Goal: Task Accomplishment & Management: Complete application form

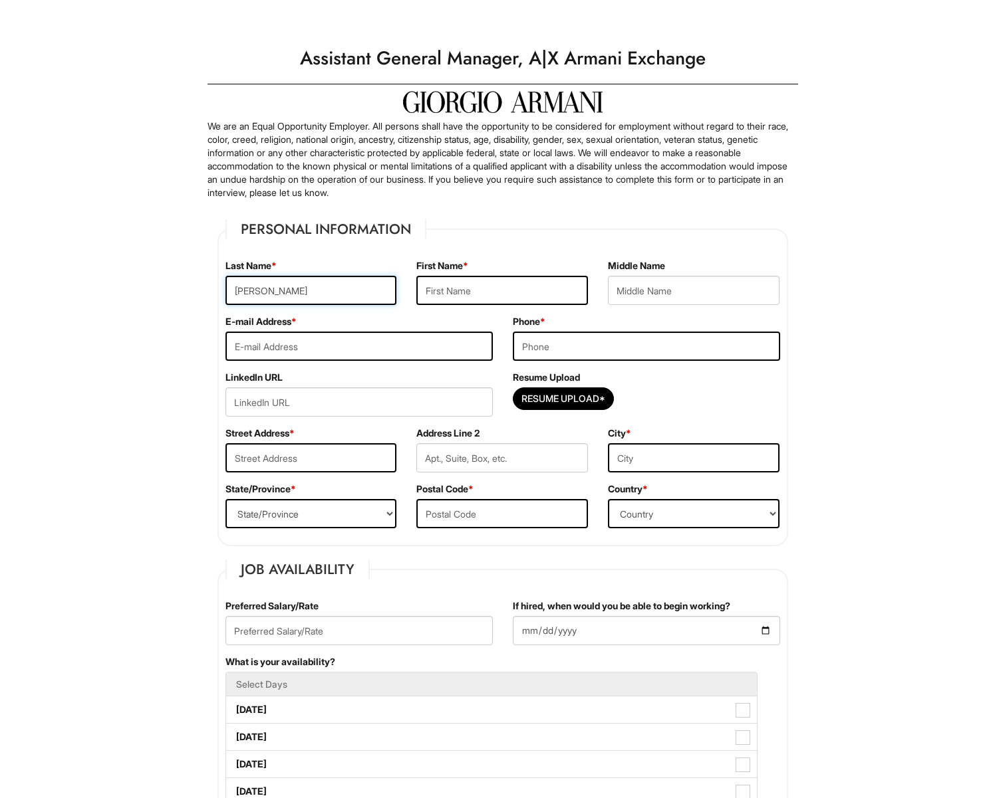
type input "[PERSON_NAME]"
type input "Keshon"
type input "[EMAIL_ADDRESS][DOMAIN_NAME]"
type input "[PHONE_NUMBER]"
type input "[STREET_ADDRESS]"
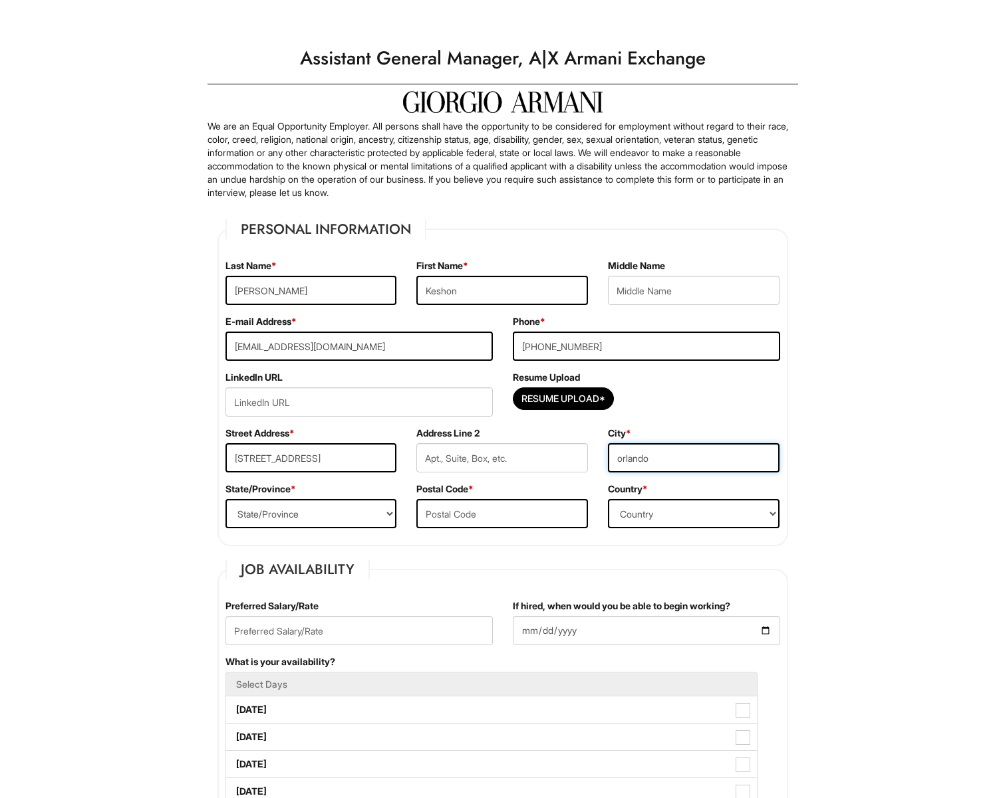
type input "orlando"
select select "FL"
type input "32819"
select select "[GEOGRAPHIC_DATA]"
click at [591, 399] on input "Resume Upload*" at bounding box center [563, 398] width 100 height 21
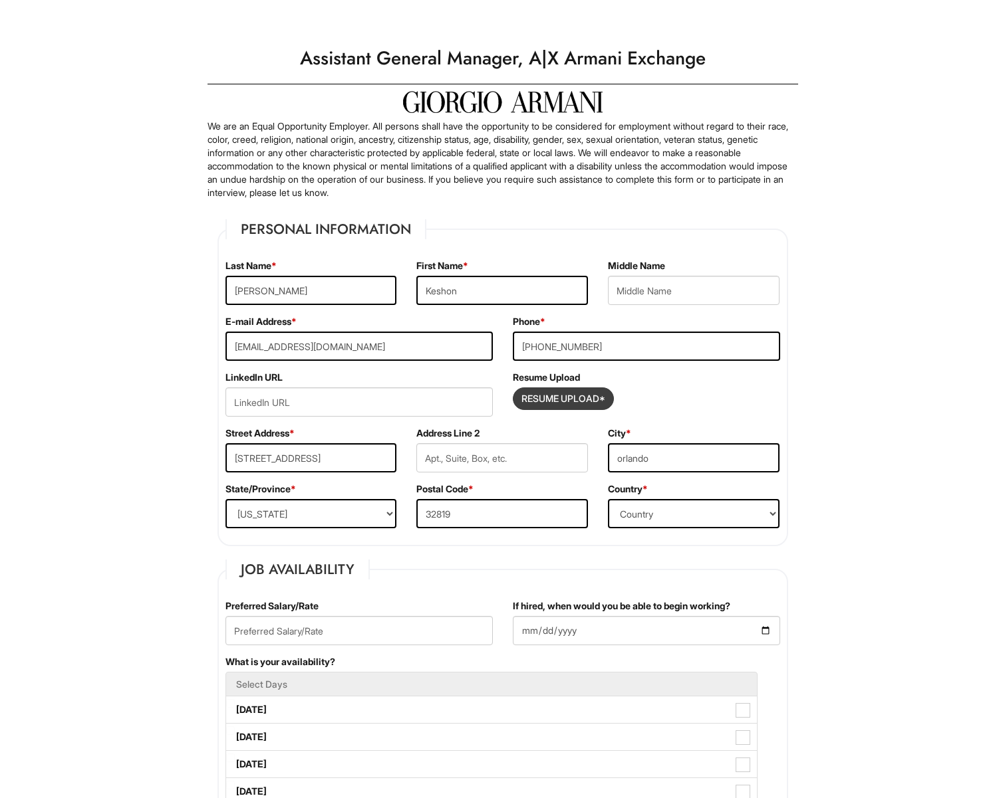
type input "C:\fakepath\[PERSON_NAME] New Resume.pdf"
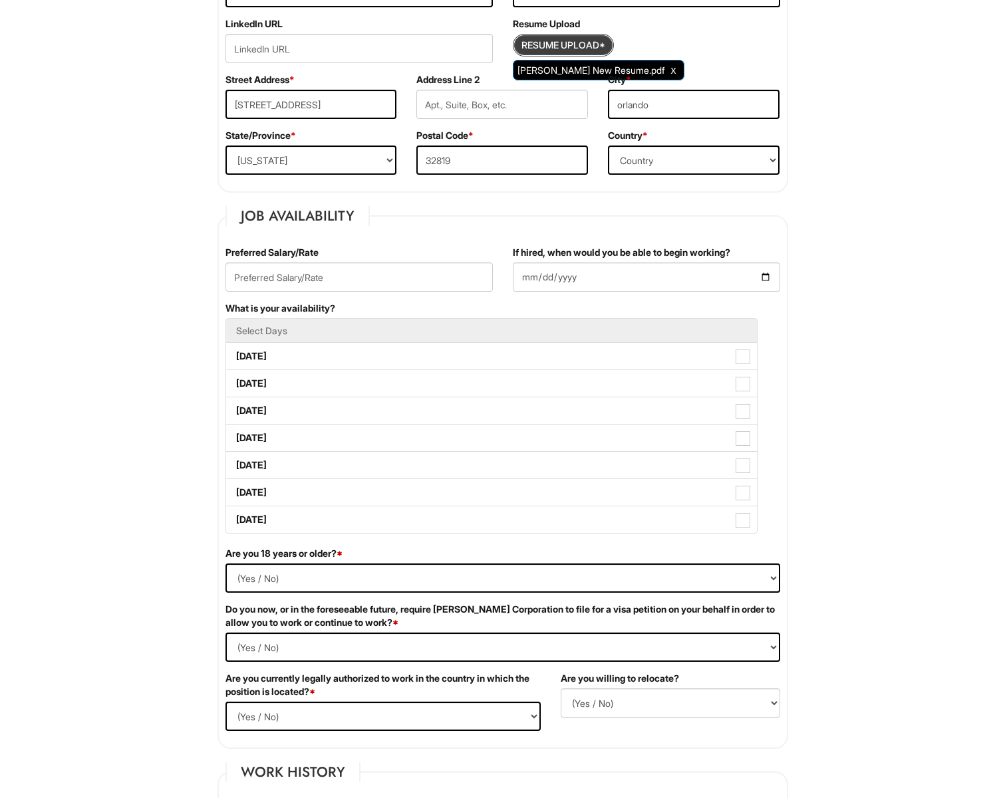
scroll to position [357, 0]
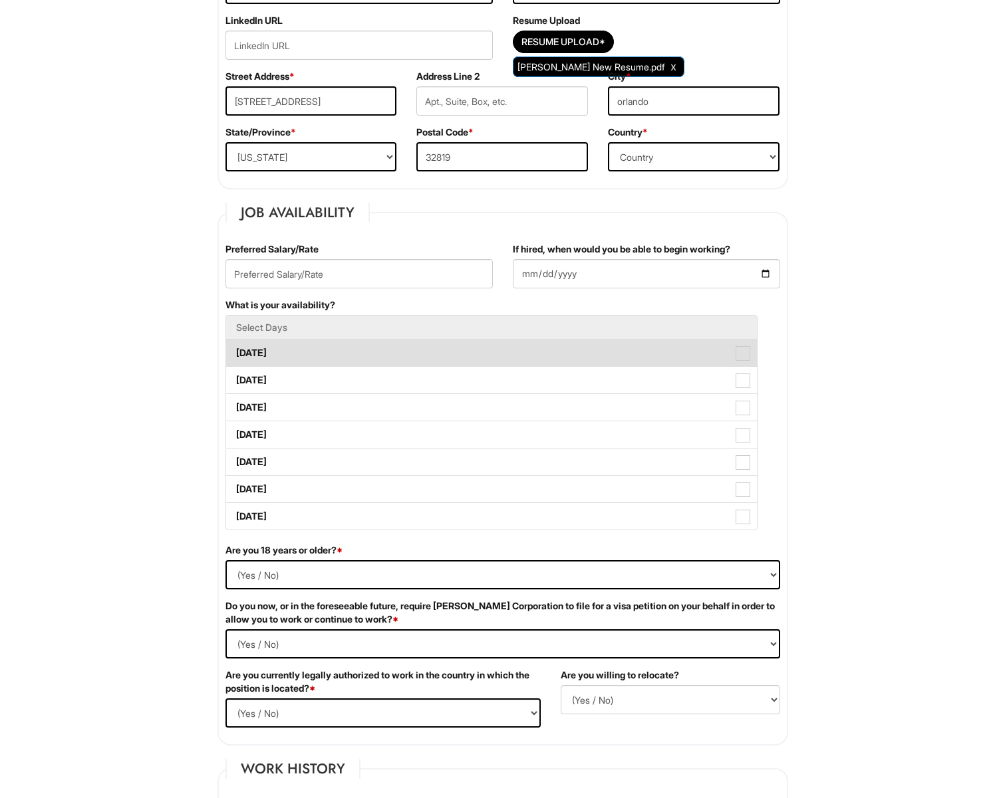
click at [336, 357] on label "[DATE]" at bounding box center [491, 353] width 531 height 27
click at [235, 351] on Available_Monday "[DATE]" at bounding box center [230, 346] width 9 height 9
checkbox Available_Monday "true"
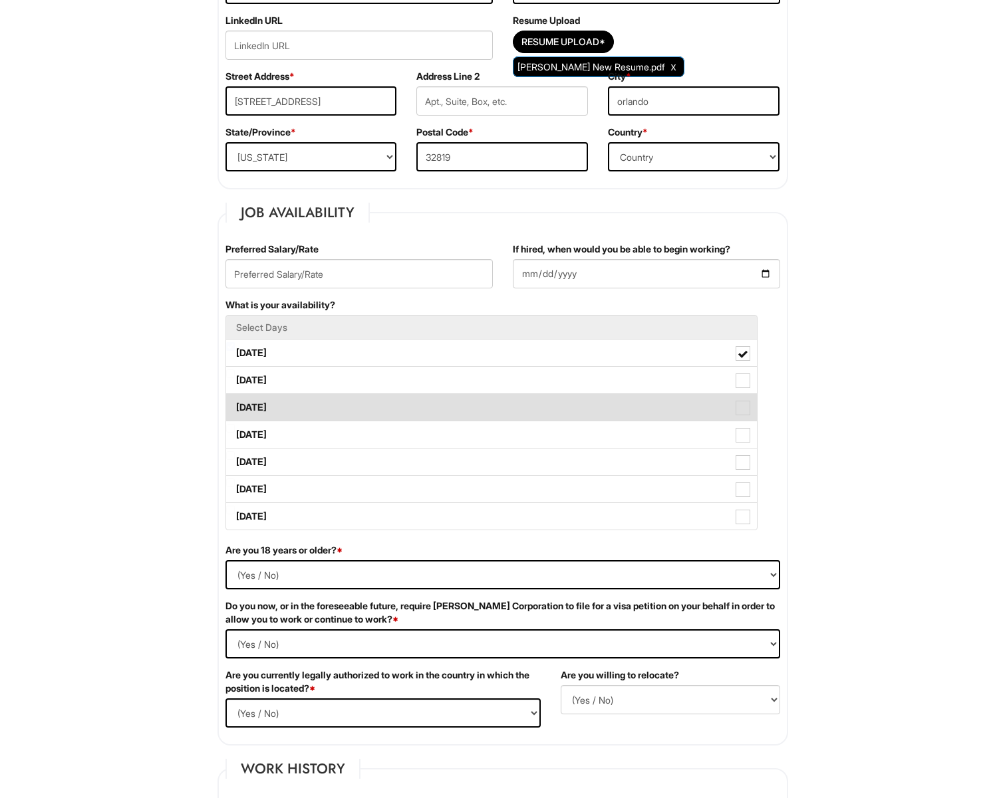
click at [335, 408] on label "[DATE]" at bounding box center [491, 407] width 531 height 27
click at [235, 406] on Available_Wednesday "[DATE]" at bounding box center [230, 401] width 9 height 9
checkbox Available_Wednesday "true"
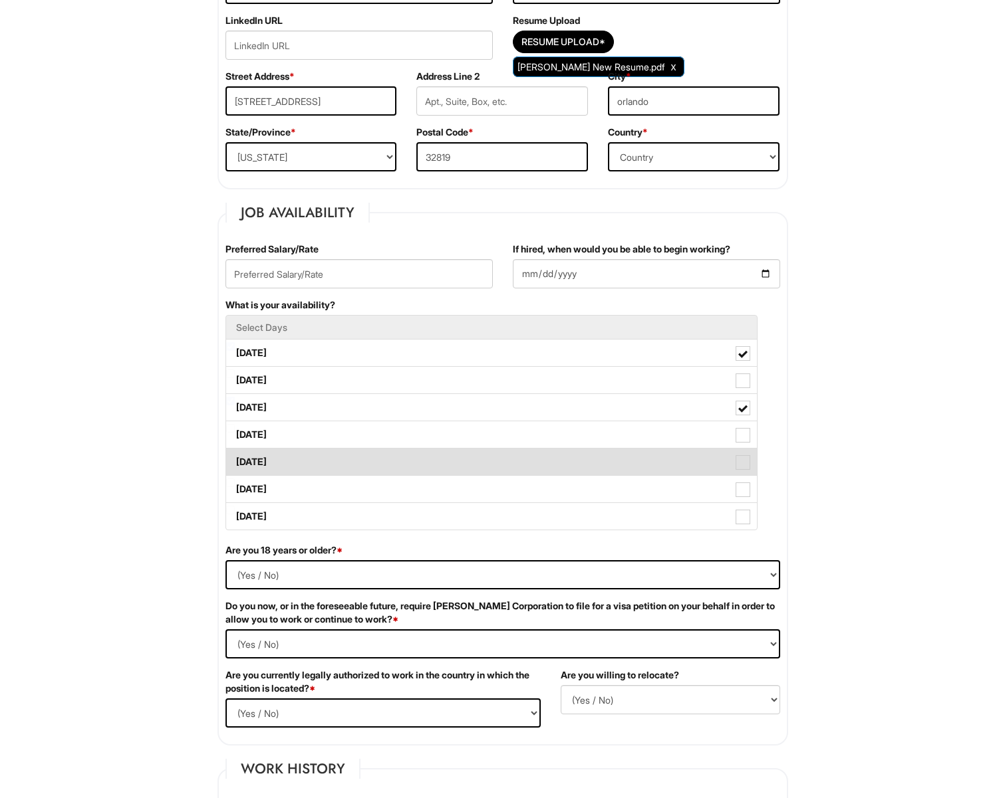
click at [328, 454] on label "[DATE]" at bounding box center [491, 462] width 531 height 27
click at [235, 454] on Available_Friday "[DATE]" at bounding box center [230, 455] width 9 height 9
checkbox Available_Friday "true"
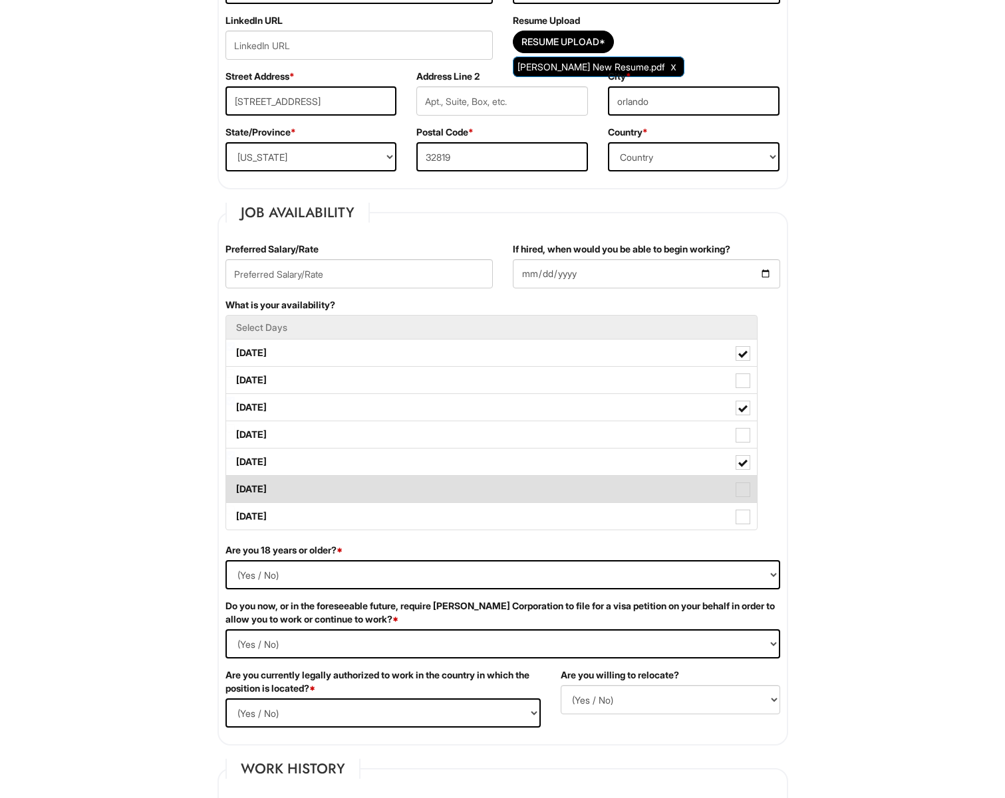
click at [328, 477] on label "[DATE]" at bounding box center [491, 489] width 531 height 27
click at [235, 479] on Available_Saturday "[DATE]" at bounding box center [230, 483] width 9 height 9
click at [328, 495] on label "[DATE]" at bounding box center [491, 489] width 531 height 27
click at [235, 487] on Available_Saturday "[DATE]" at bounding box center [230, 483] width 9 height 9
click at [328, 495] on label "[DATE]" at bounding box center [491, 489] width 531 height 27
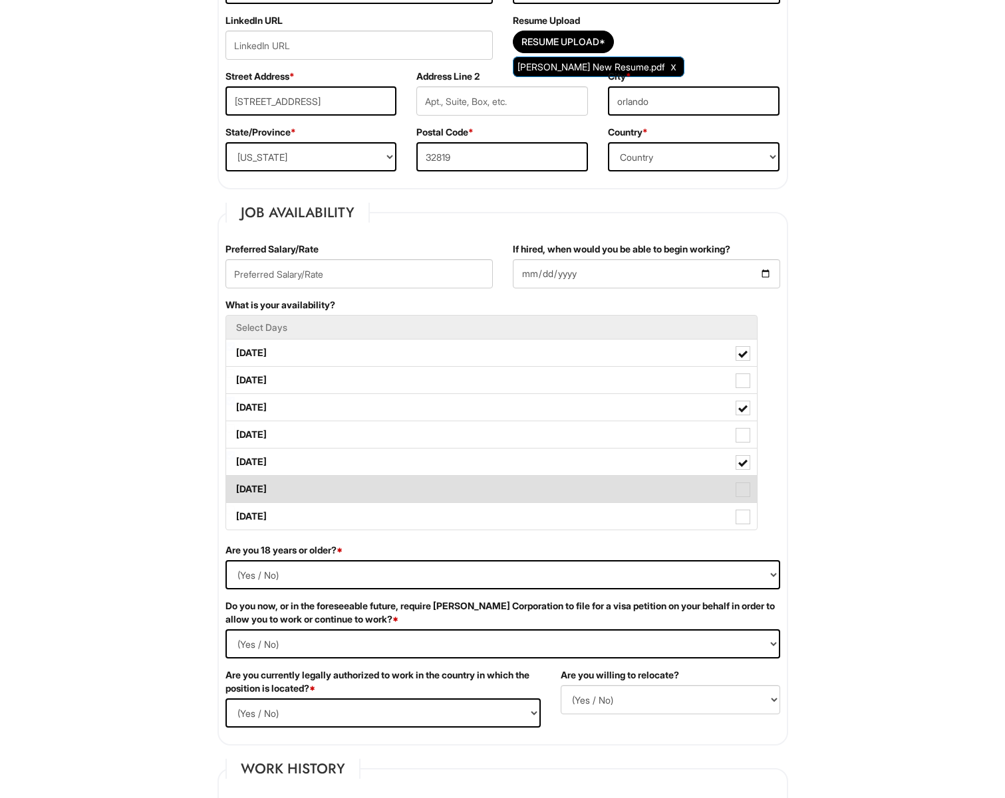
click at [235, 487] on Available_Saturday "[DATE]" at bounding box center [230, 483] width 9 height 9
checkbox Available_Saturday "true"
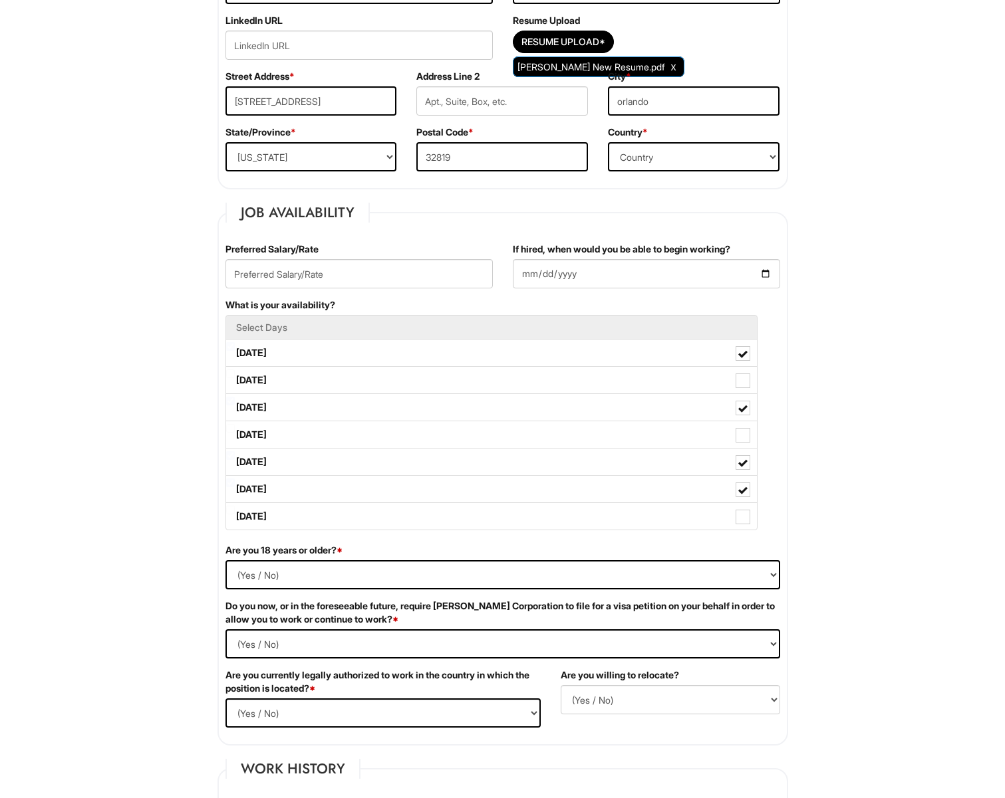
click at [332, 531] on div "What is your availability? Select Days [DATE] [DATE] [DATE] [DATE] [DATE] [DATE…" at bounding box center [502, 421] width 574 height 245
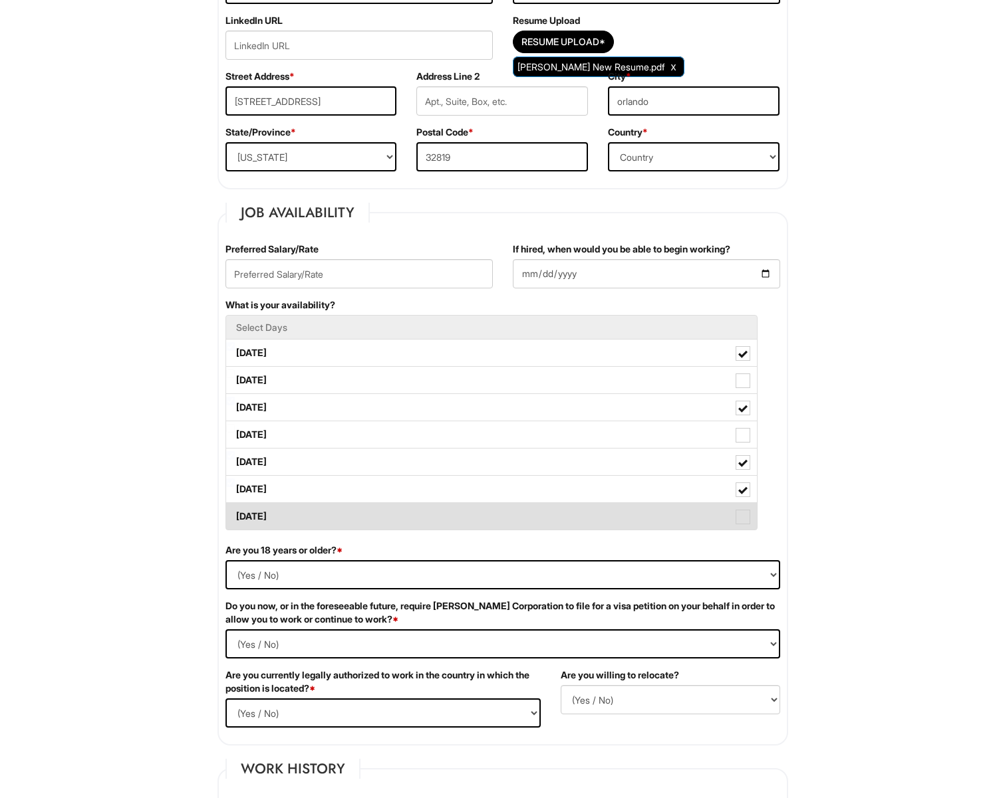
click at [334, 528] on label "[DATE]" at bounding box center [491, 516] width 531 height 27
click at [235, 515] on Available_Sunday "[DATE]" at bounding box center [230, 510] width 9 height 9
checkbox Available_Sunday "true"
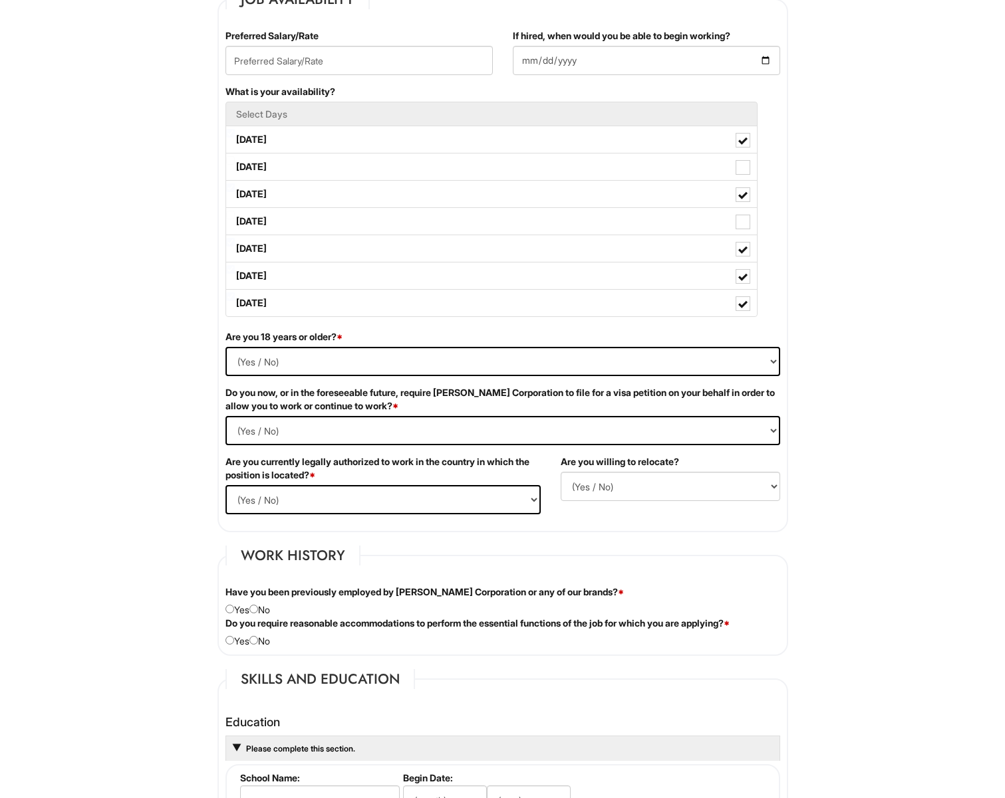
scroll to position [608, 0]
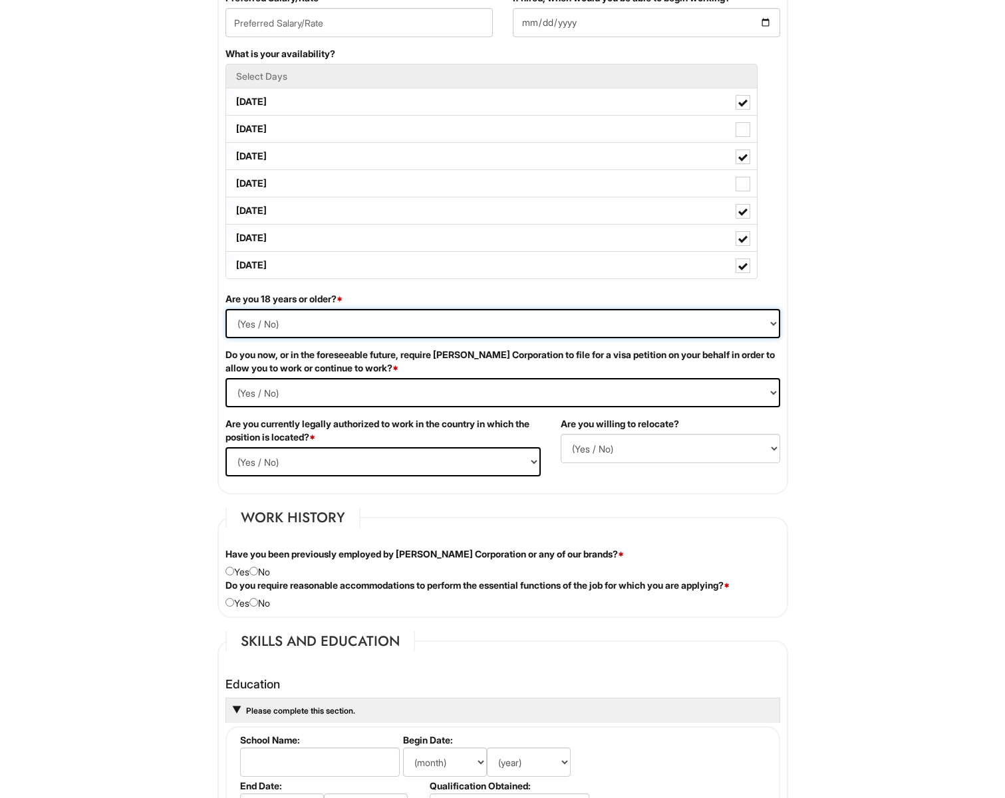
select select "Yes"
select Required "No"
select select "Yes"
select select "Y"
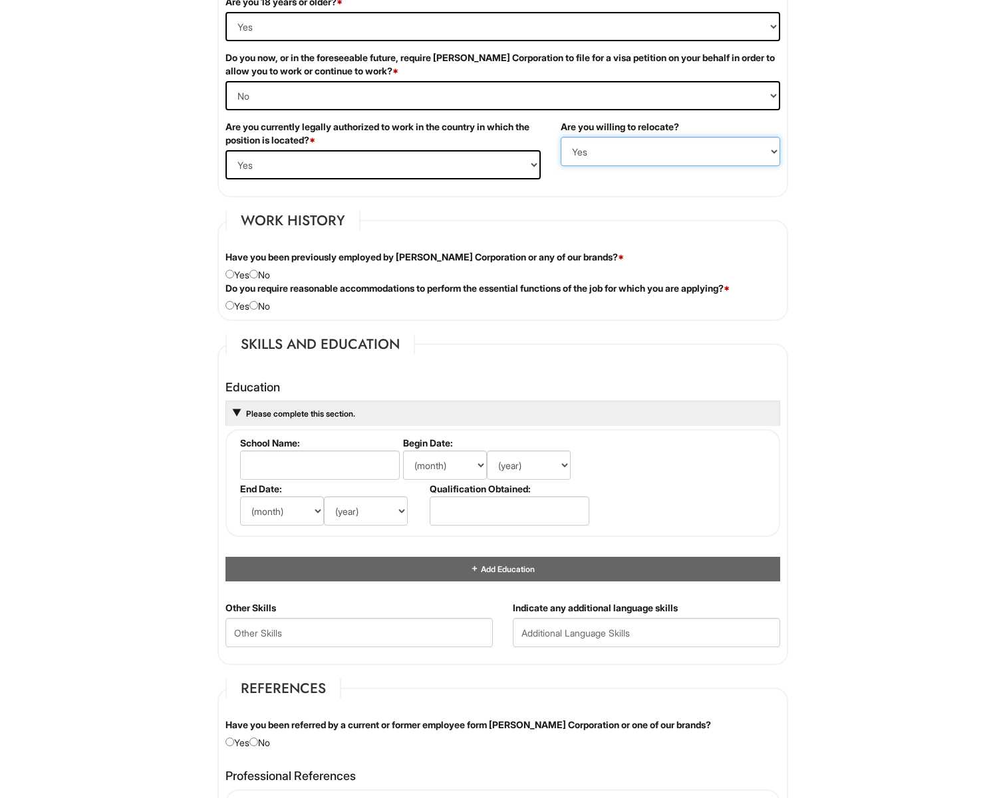
scroll to position [929, 0]
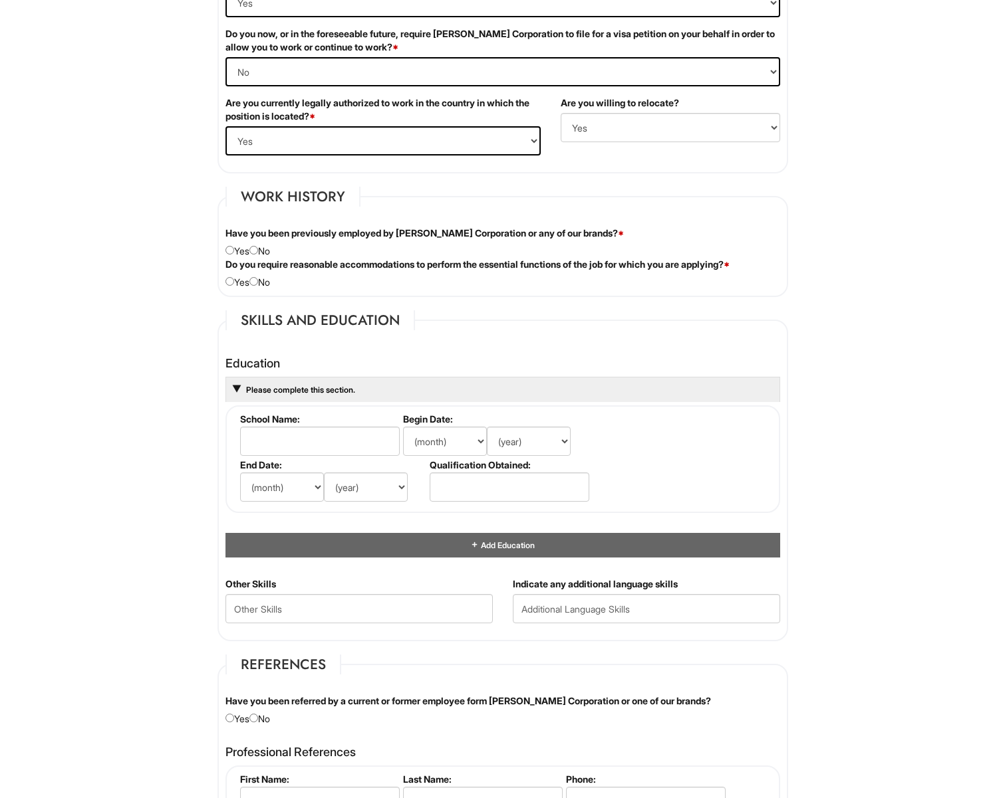
click at [258, 247] on input "radio" at bounding box center [253, 250] width 9 height 9
radio input "true"
click at [259, 285] on div "Do you require reasonable accommodations to perform the essential functions of …" at bounding box center [502, 273] width 574 height 31
click at [258, 279] on input "radio" at bounding box center [253, 281] width 9 height 9
radio input "true"
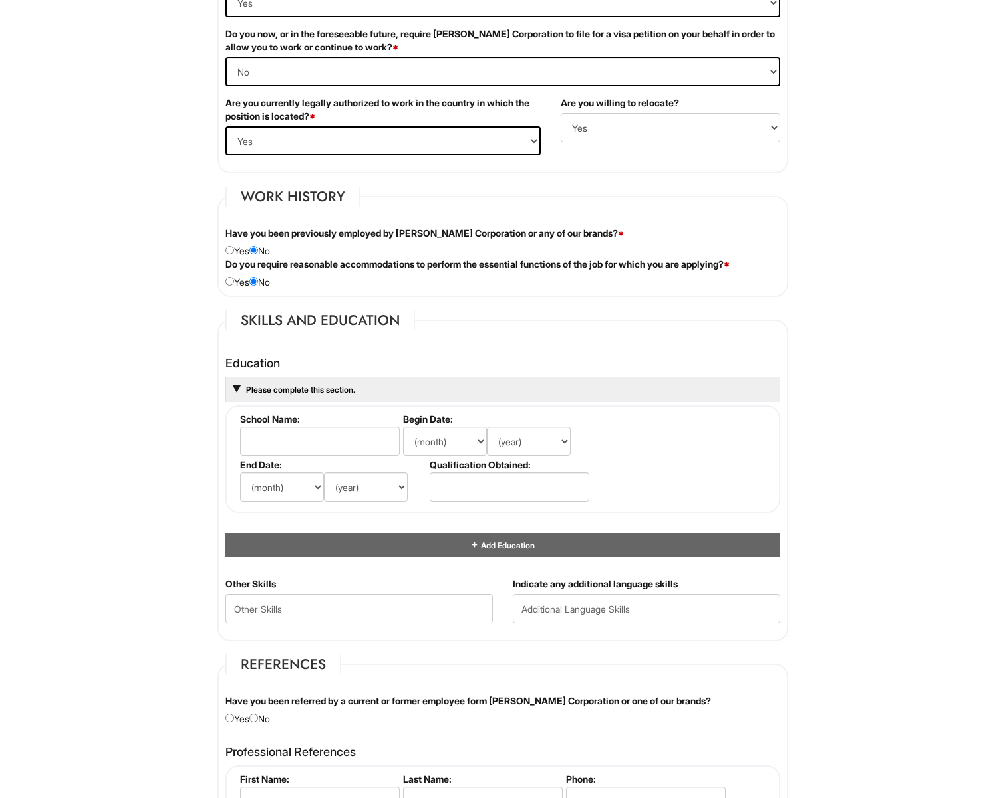
click at [320, 377] on div "Please complete this section." at bounding box center [502, 389] width 554 height 25
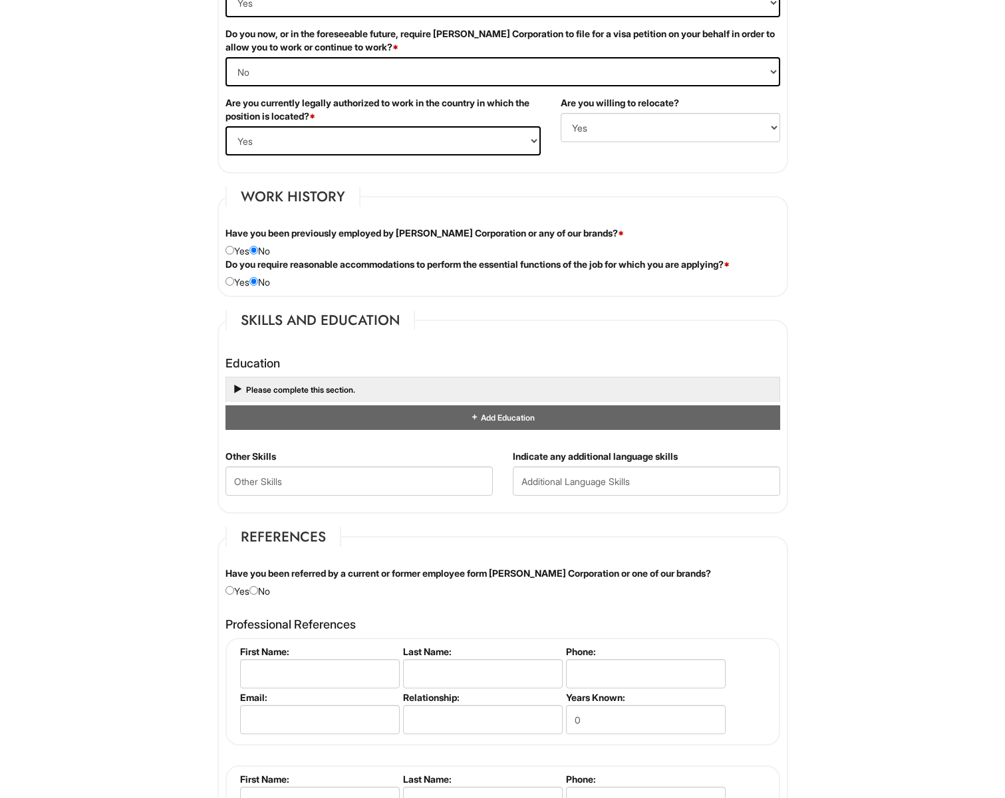
click at [311, 388] on span "Please complete this section." at bounding box center [300, 390] width 110 height 10
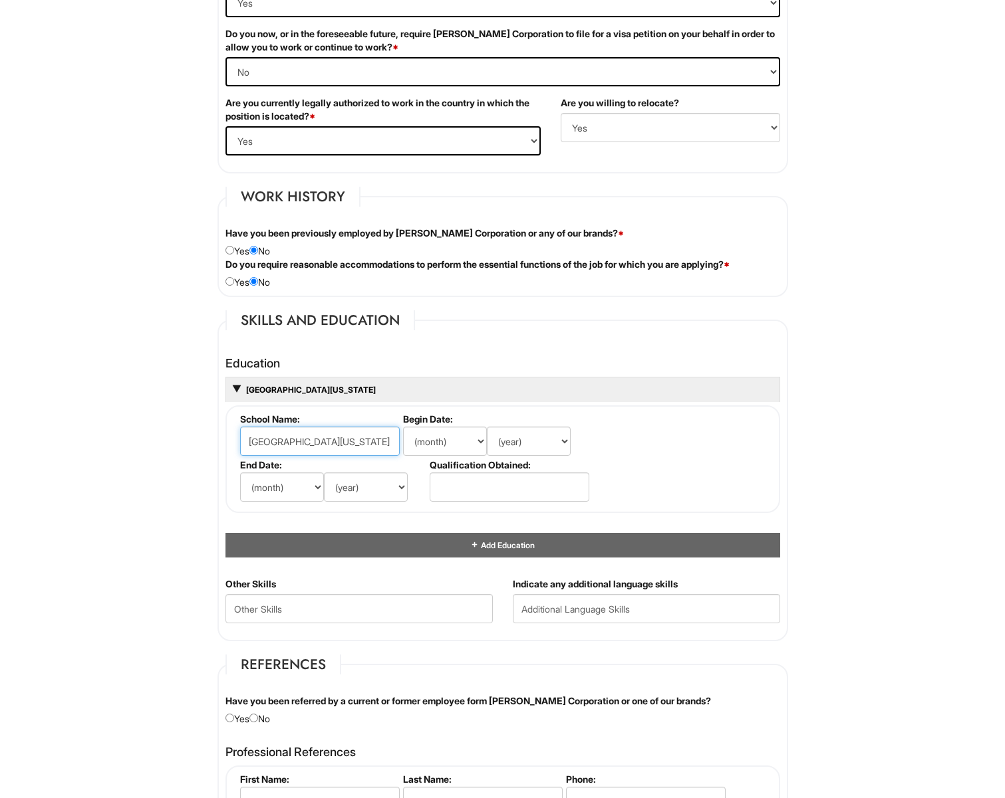
type input "[GEOGRAPHIC_DATA][US_STATE]"
select select "1"
select select "2025"
select select "5"
select select "2027"
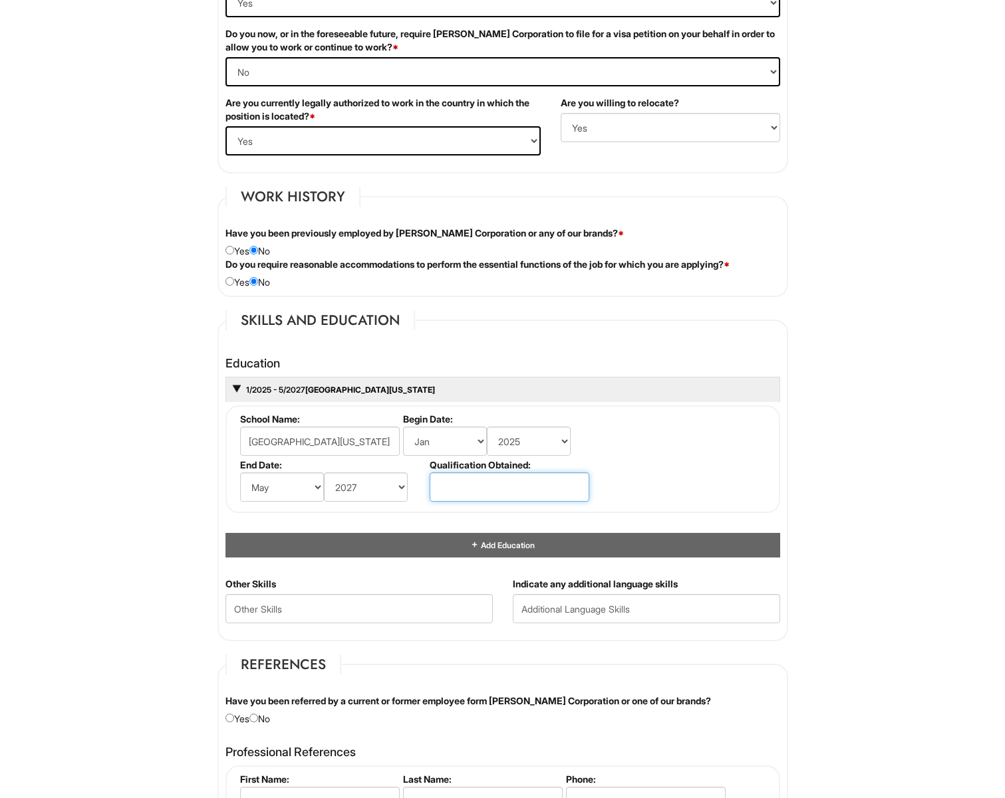
click at [509, 491] on input "text" at bounding box center [509, 487] width 160 height 29
type input "Bachelors (In Progress)"
click at [392, 602] on Skills "text" at bounding box center [358, 608] width 267 height 29
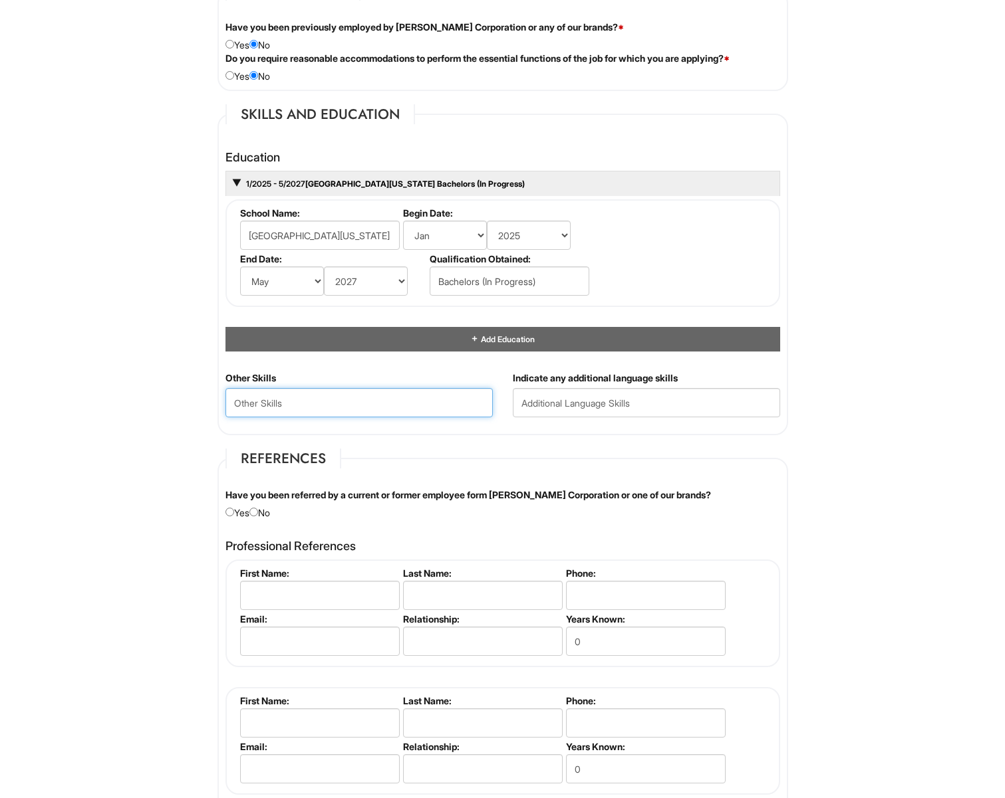
scroll to position [1206, 0]
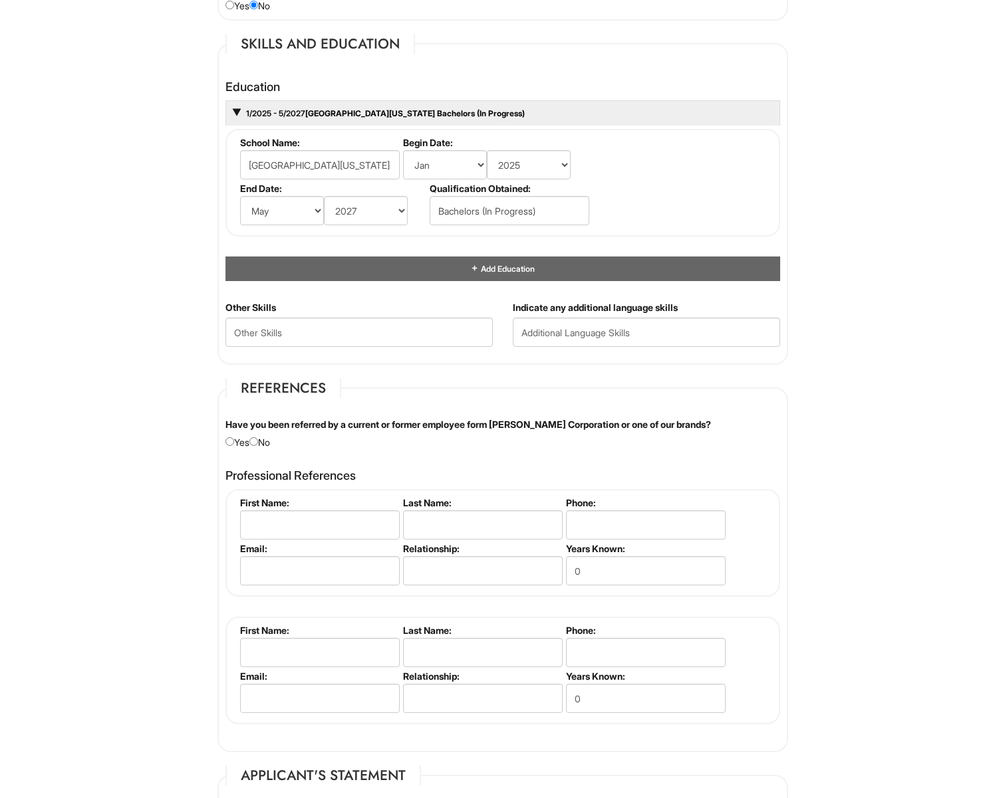
click at [273, 439] on div "Have you been referred by a current or former employee form [PERSON_NAME] Corpo…" at bounding box center [502, 433] width 574 height 31
click at [267, 439] on div "Have you been referred by a current or former employee form [PERSON_NAME] Corpo…" at bounding box center [502, 433] width 574 height 31
click at [265, 439] on div "Have you been referred by a current or former employee form [PERSON_NAME] Corpo…" at bounding box center [502, 433] width 574 height 31
click at [258, 439] on input "radio" at bounding box center [253, 441] width 9 height 9
radio input "true"
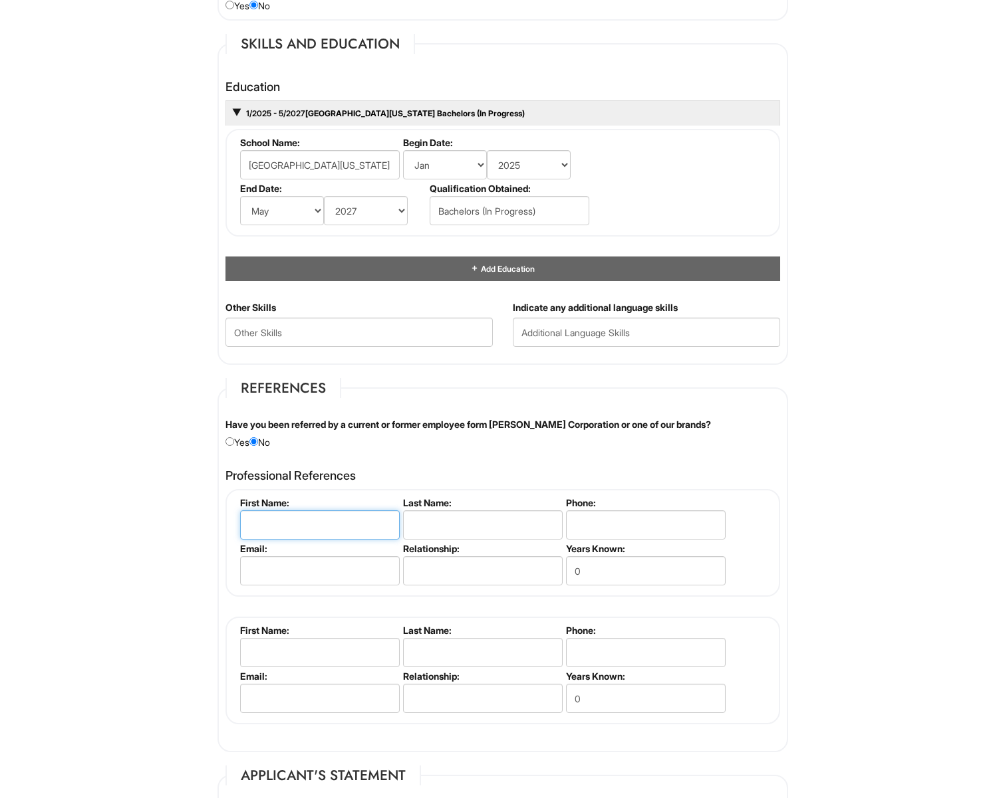
type input "9"
type input "[PERSON_NAME]"
drag, startPoint x: 340, startPoint y: 521, endPoint x: 275, endPoint y: 519, distance: 64.5
click at [275, 519] on input "[PERSON_NAME]" at bounding box center [320, 525] width 160 height 29
click at [488, 521] on input "text" at bounding box center [483, 525] width 160 height 29
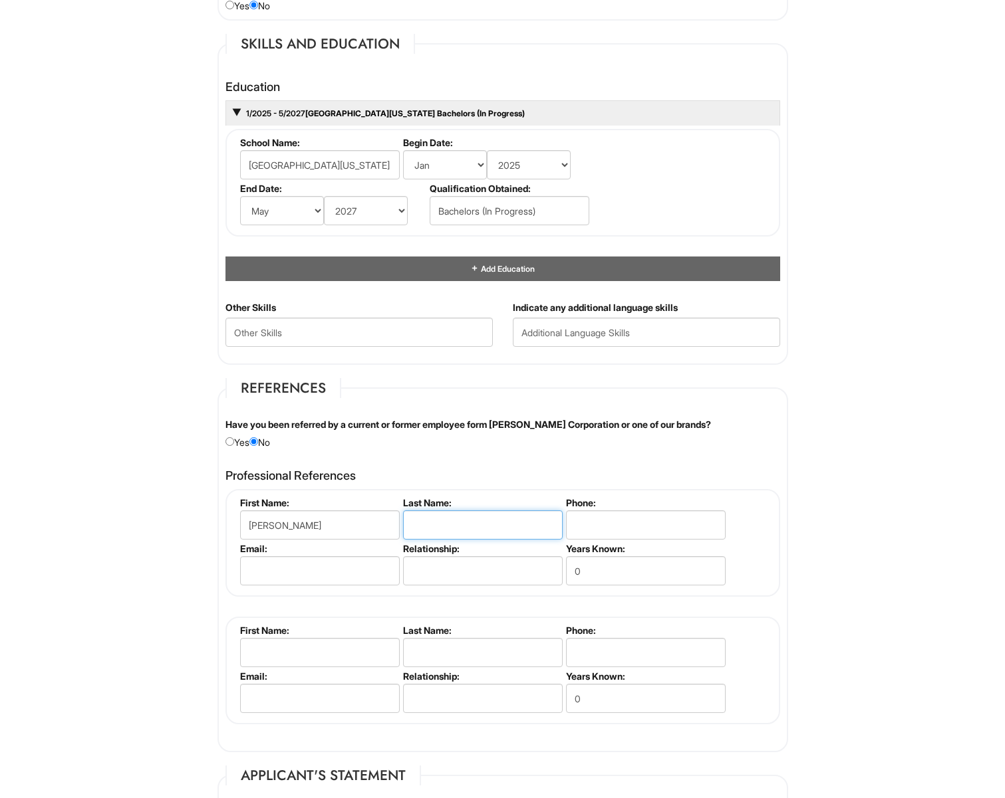
paste input "[PERSON_NAME]"
type input "[PERSON_NAME]"
drag, startPoint x: 322, startPoint y: 521, endPoint x: 275, endPoint y: 524, distance: 47.3
click at [275, 524] on input "[PERSON_NAME]" at bounding box center [320, 525] width 160 height 29
type input "Tarus"
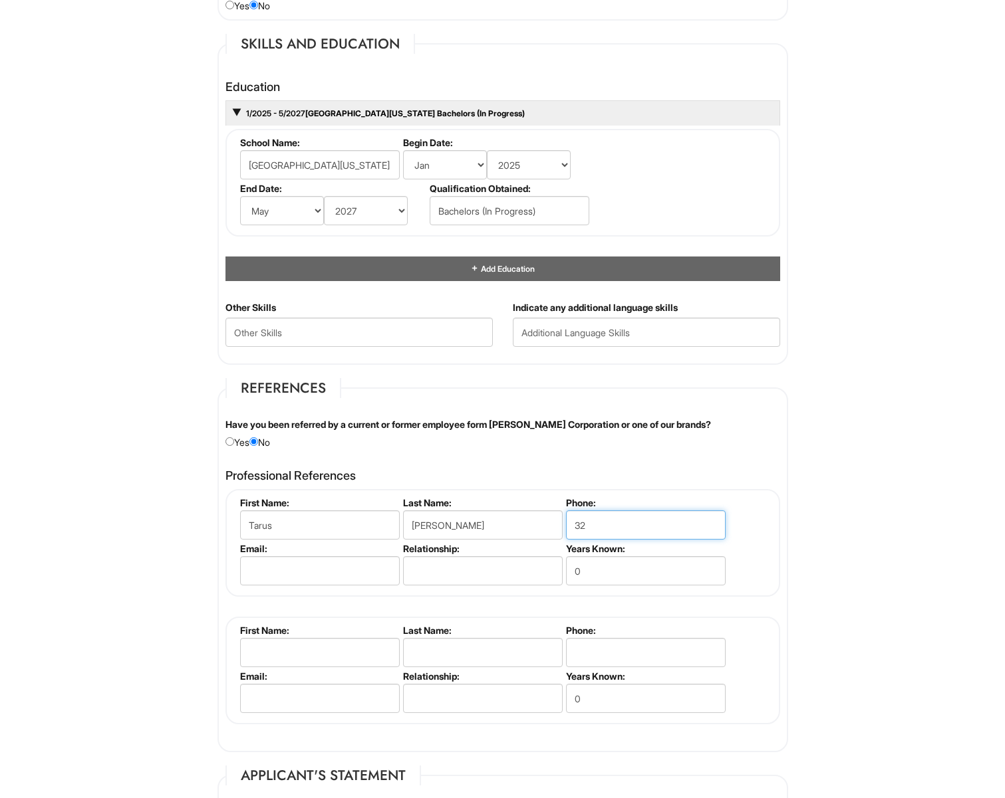
type input "3"
click at [596, 523] on input "[PHONE_NUMBER]" at bounding box center [646, 525] width 160 height 29
click at [614, 517] on input "[PHONE_NUMBER]" at bounding box center [646, 525] width 160 height 29
type input "[PHONE_NUMBER]"
click at [427, 558] on input "text" at bounding box center [483, 570] width 160 height 29
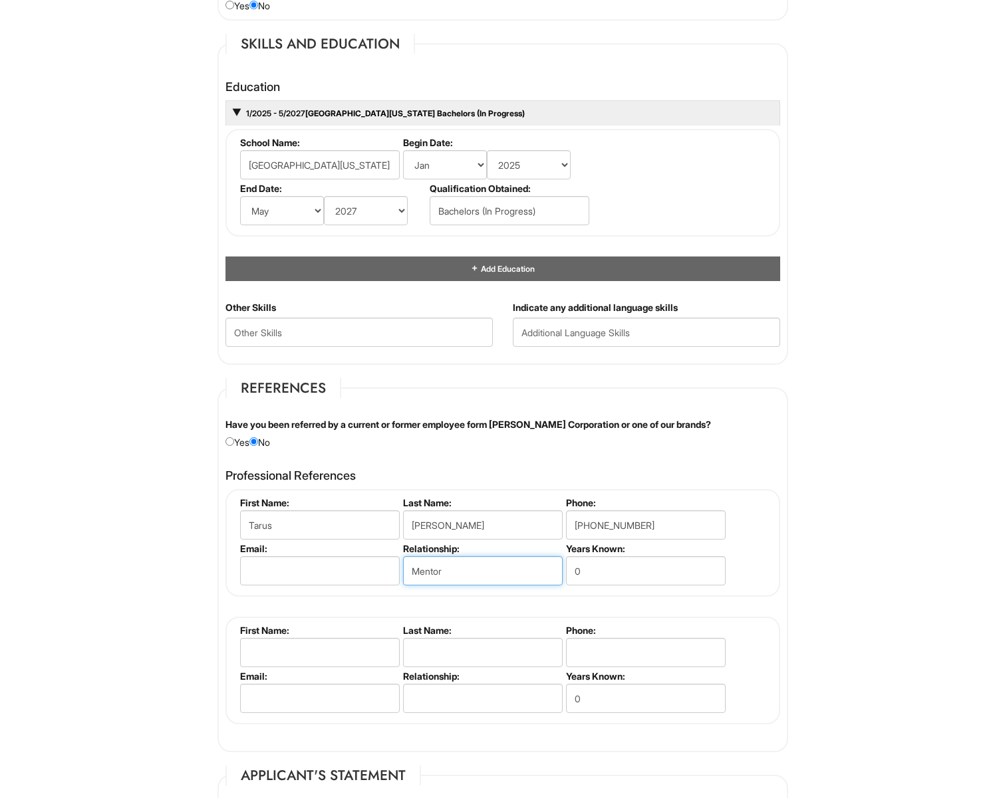
type input "Mentor"
click at [633, 562] on input "0" at bounding box center [646, 570] width 160 height 29
type input "2"
type input "1"
type input "5 years"
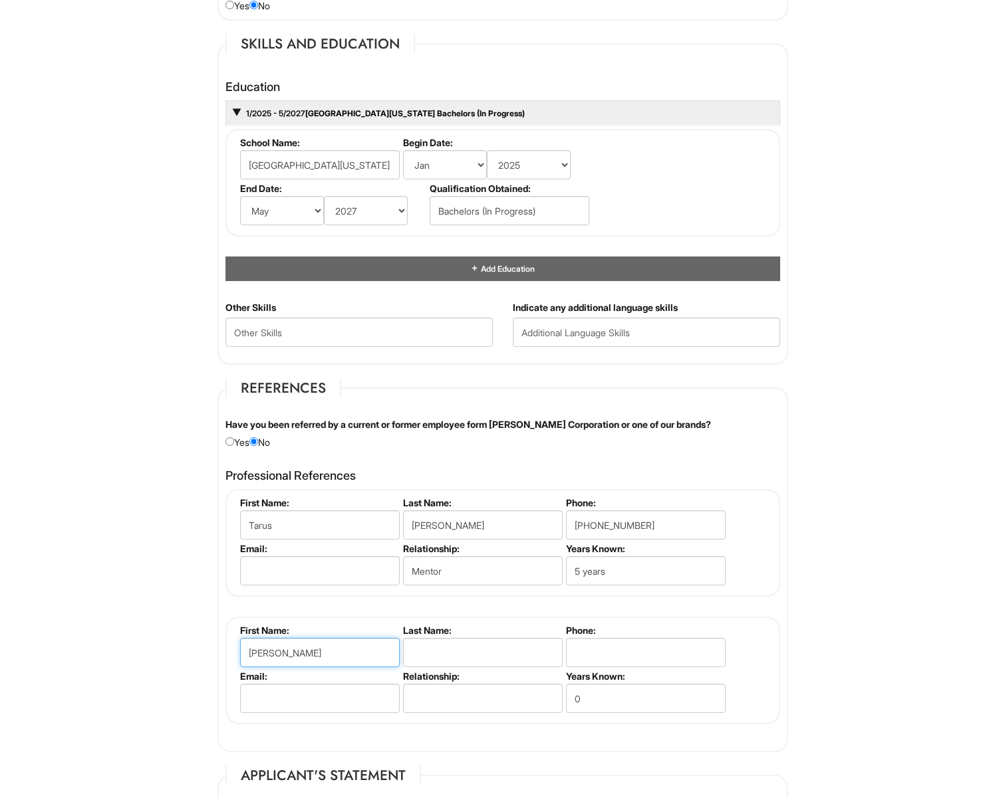
type input "[PERSON_NAME]"
type input "[PHONE_NUMBER]"
click at [530, 685] on input "text" at bounding box center [483, 698] width 160 height 29
type input "Teacher"
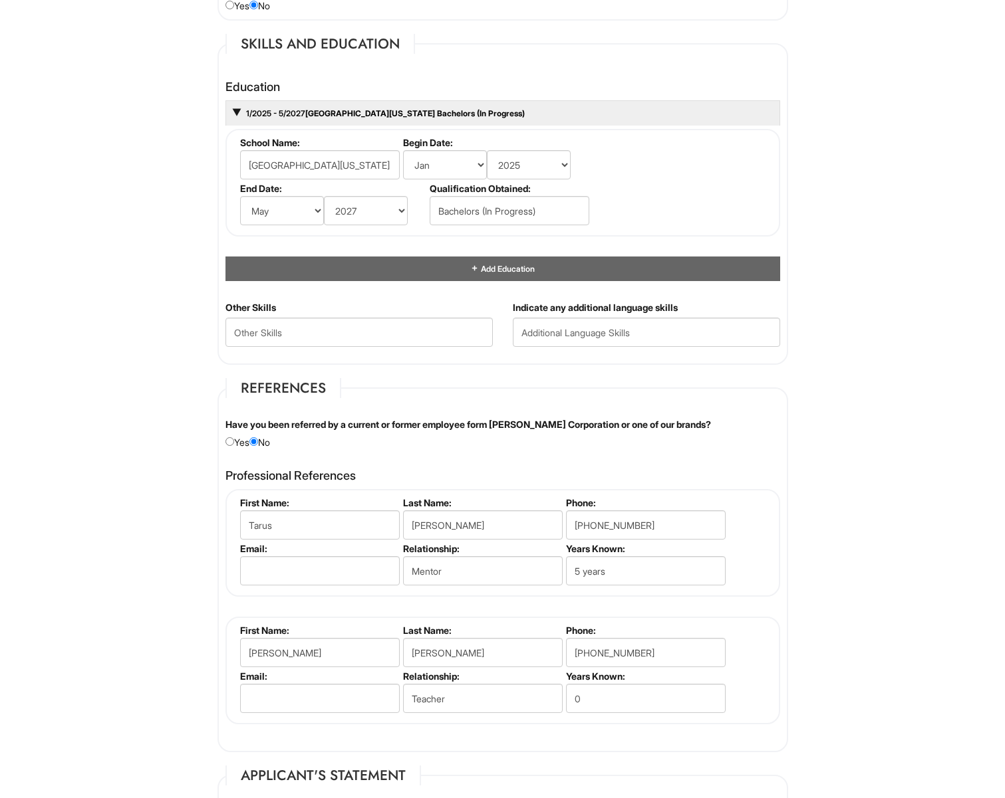
click at [658, 710] on li "Years Known: 0" at bounding box center [643, 694] width 163 height 46
click at [654, 699] on input "0" at bounding box center [646, 698] width 160 height 29
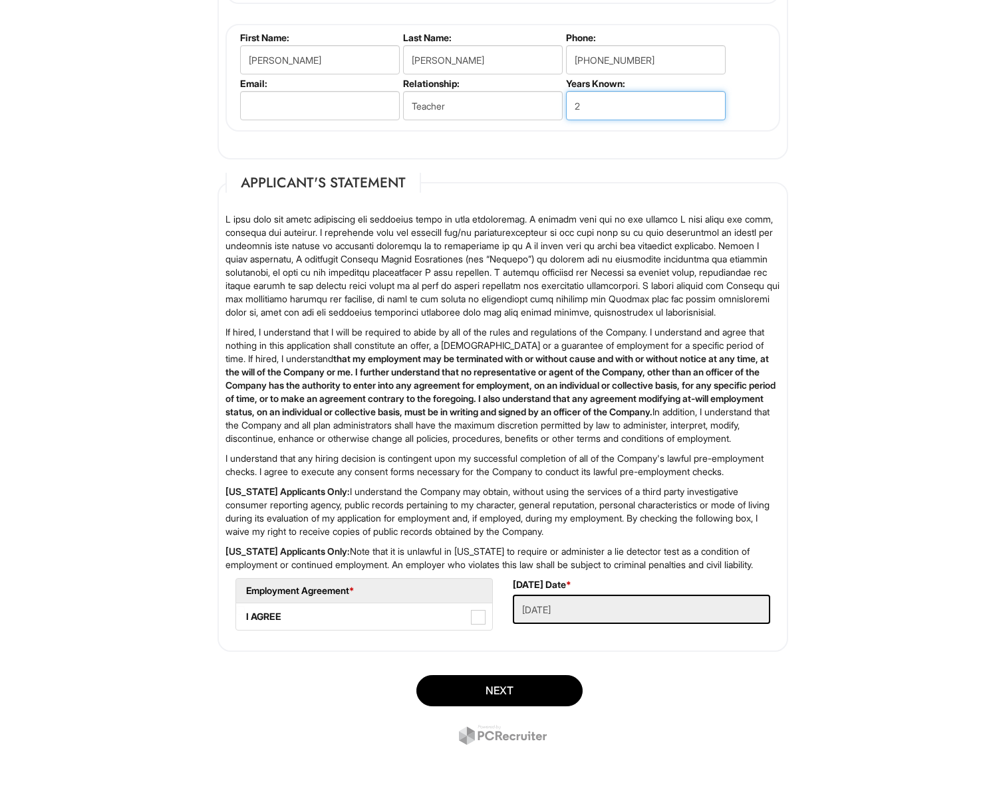
scroll to position [1846, 0]
type input "2"
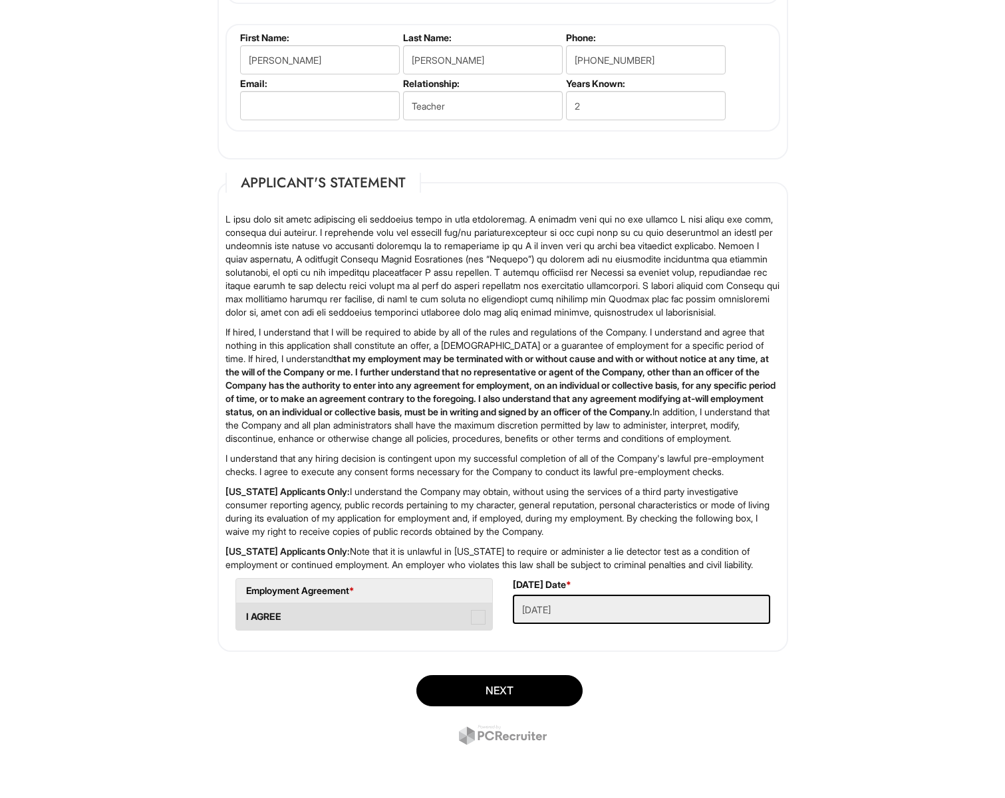
click at [474, 616] on span at bounding box center [478, 617] width 15 height 15
click at [245, 615] on AGREE "I AGREE" at bounding box center [240, 610] width 9 height 9
checkbox AGREE "true"
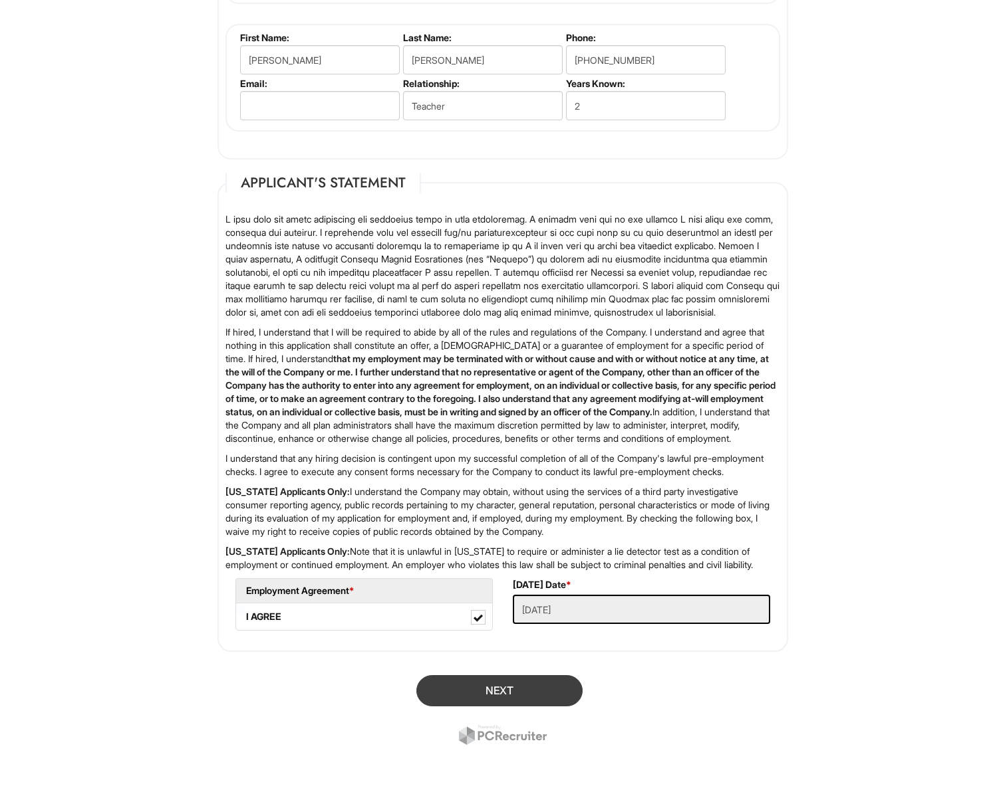
click at [515, 683] on button "Next" at bounding box center [499, 690] width 166 height 31
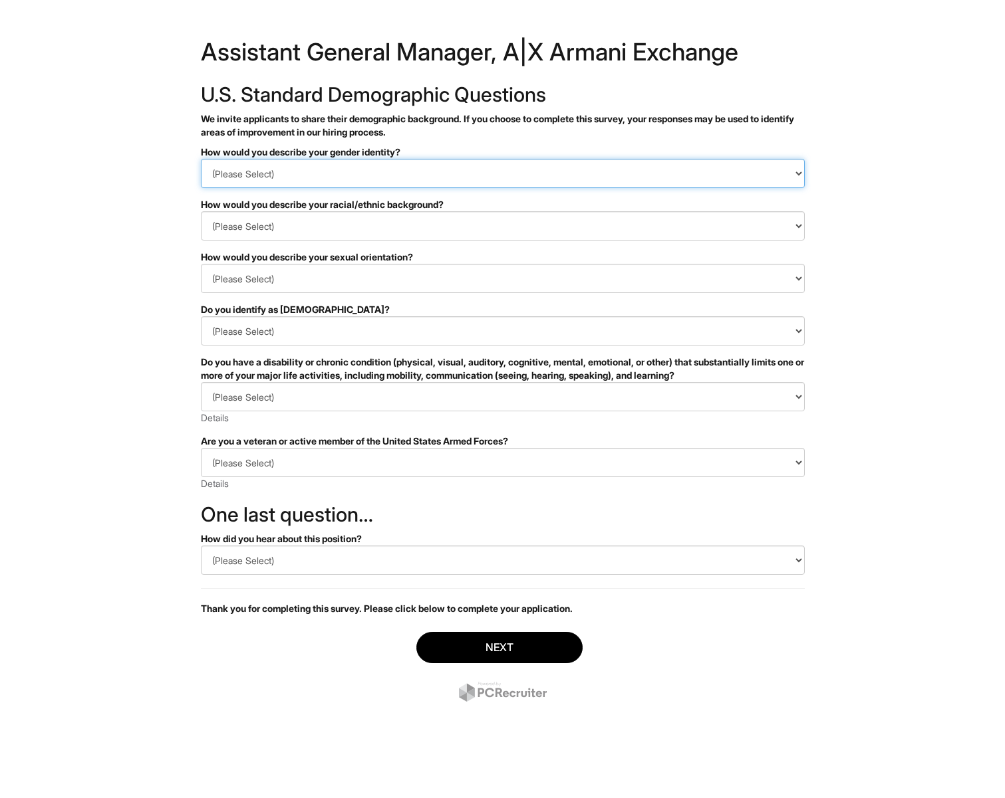
select select "Man"
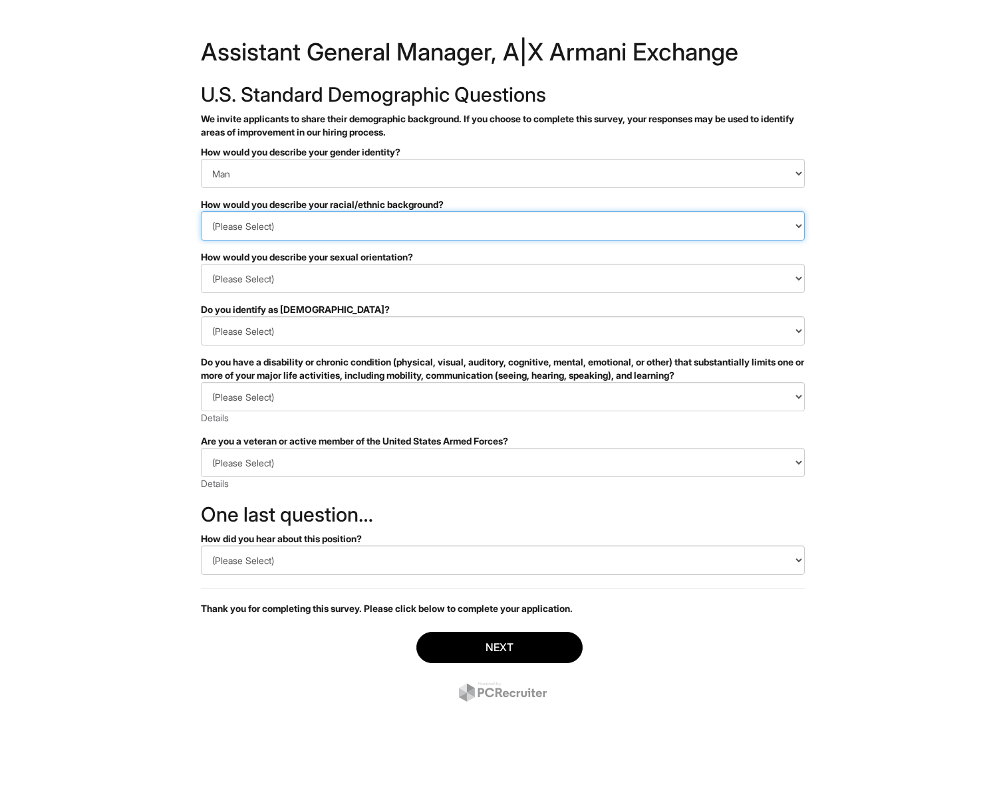
select select "Black or of African descent"
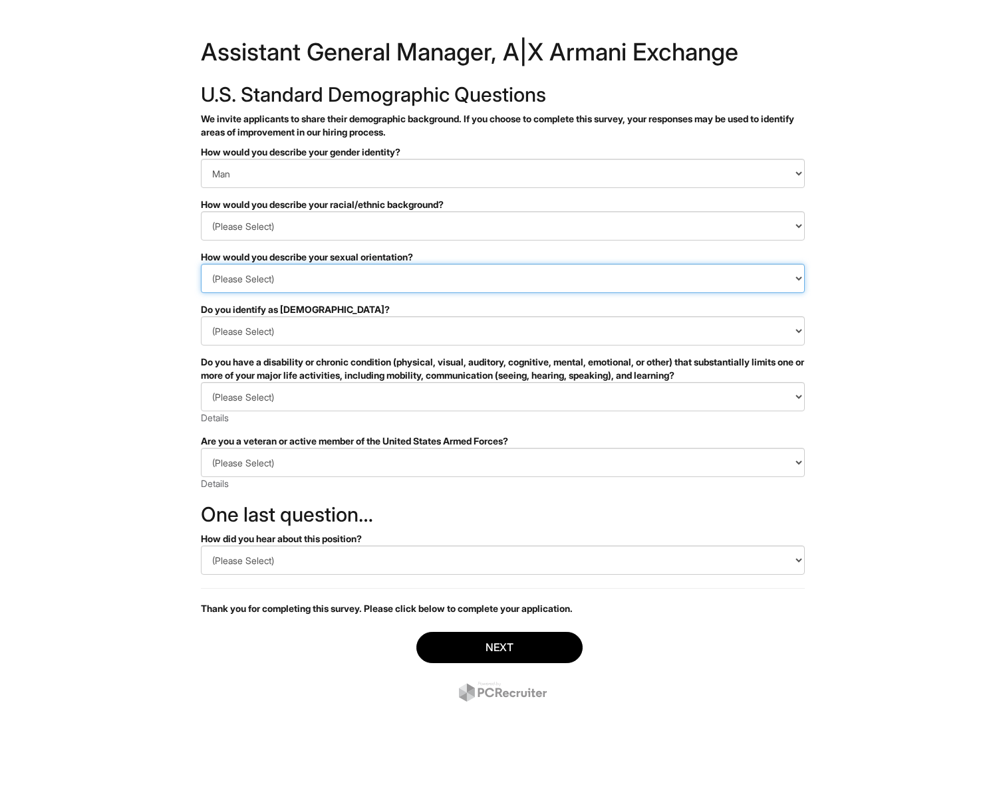
select select "Heterosexual"
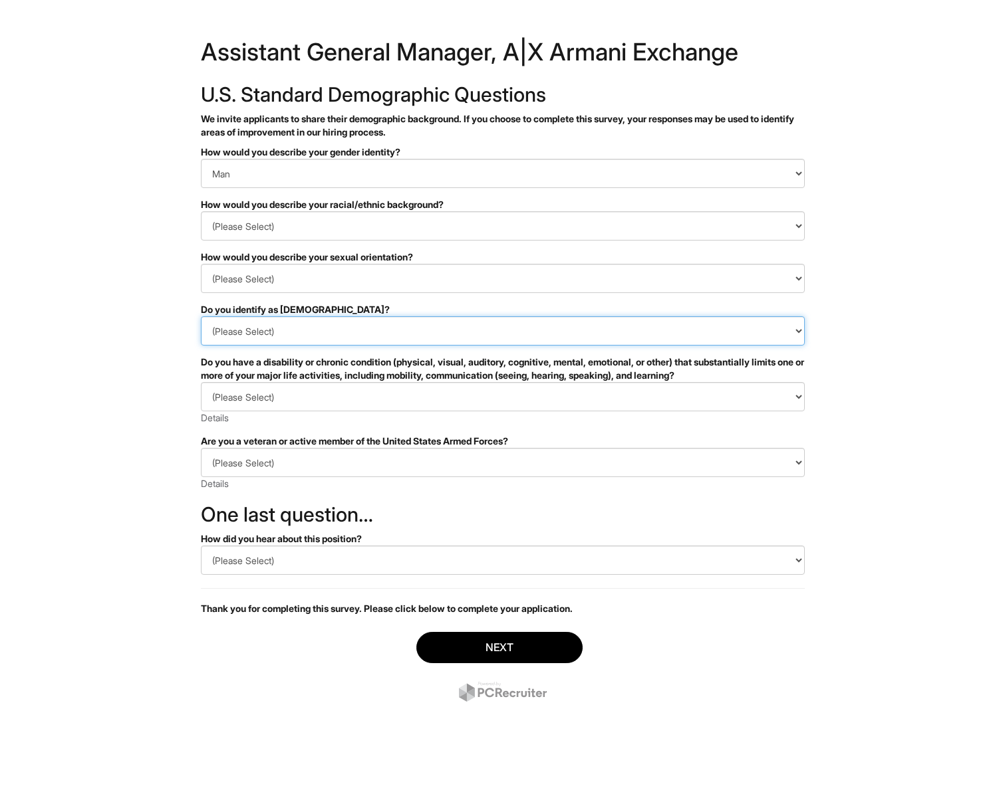
select select "No"
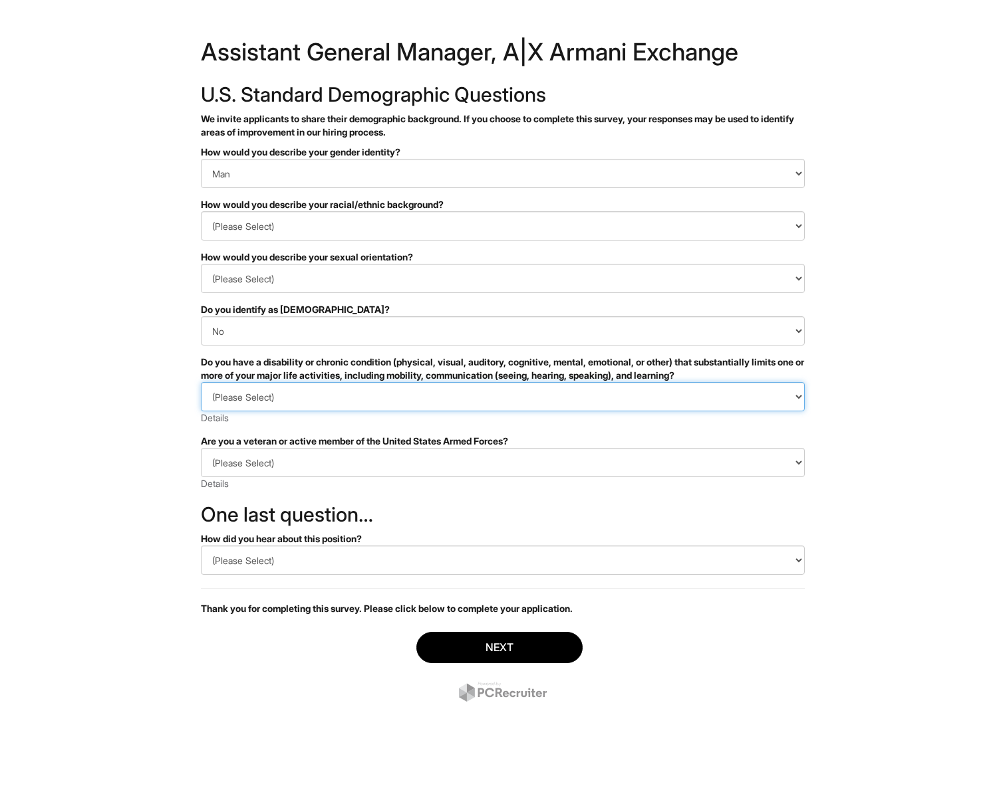
select select "NO, I DON'T HAVE A DISABILITY"
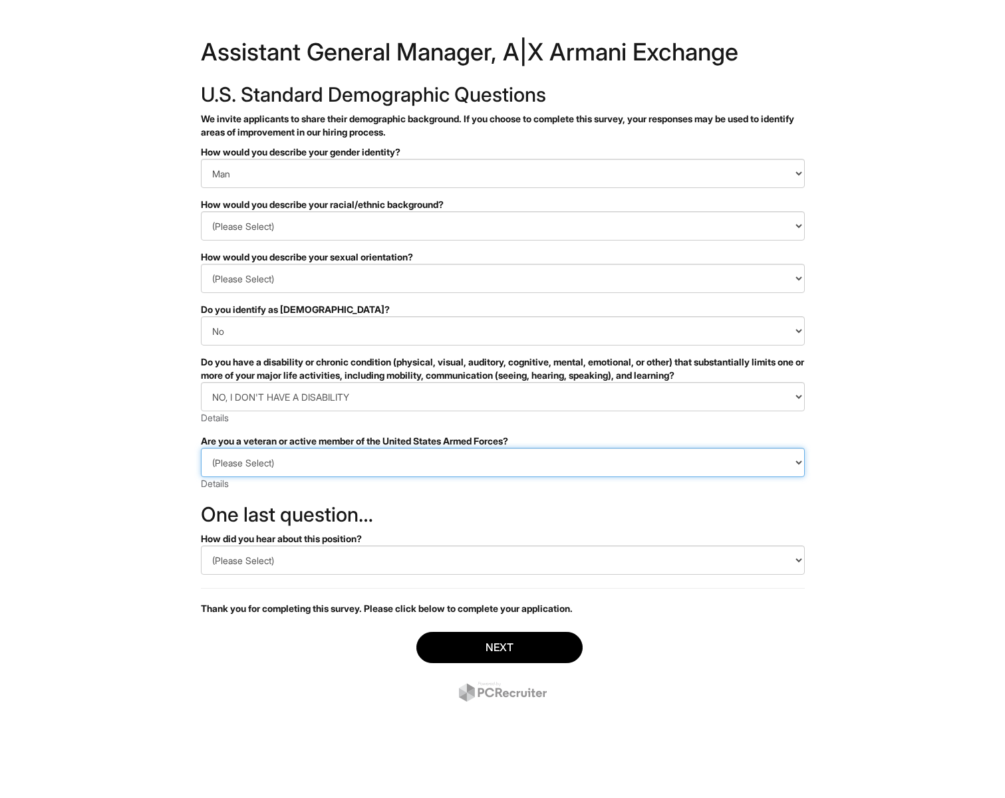
select select "I AM NOT A PROTECTED VETERAN"
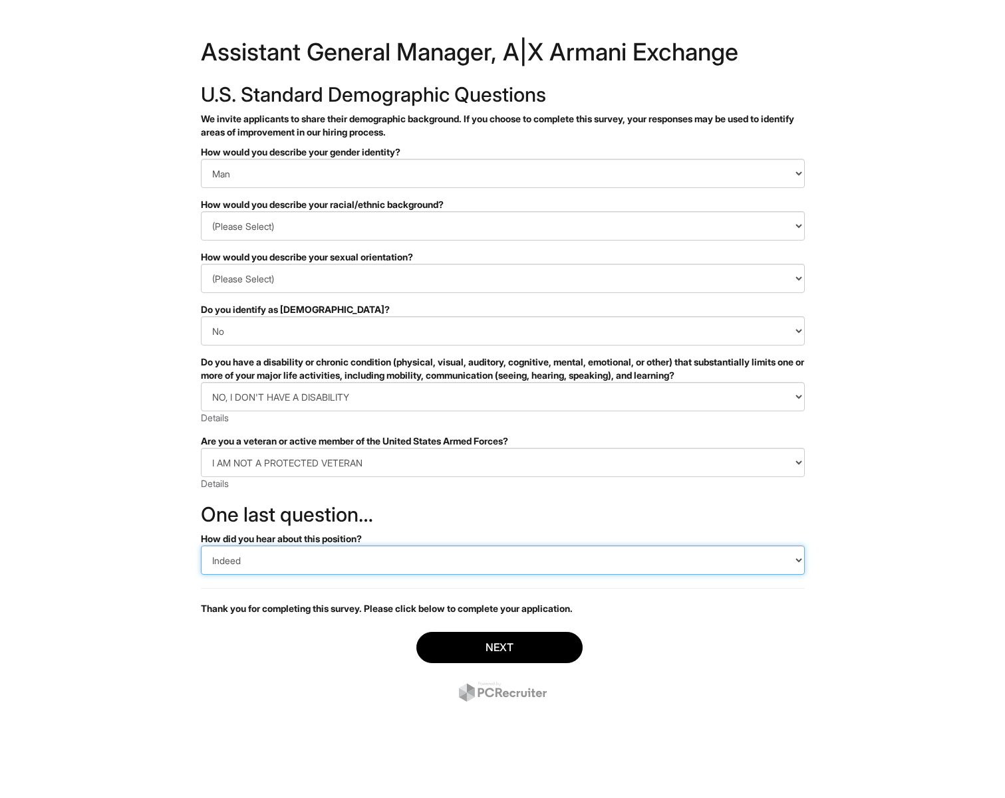
select select "LinkedIn"
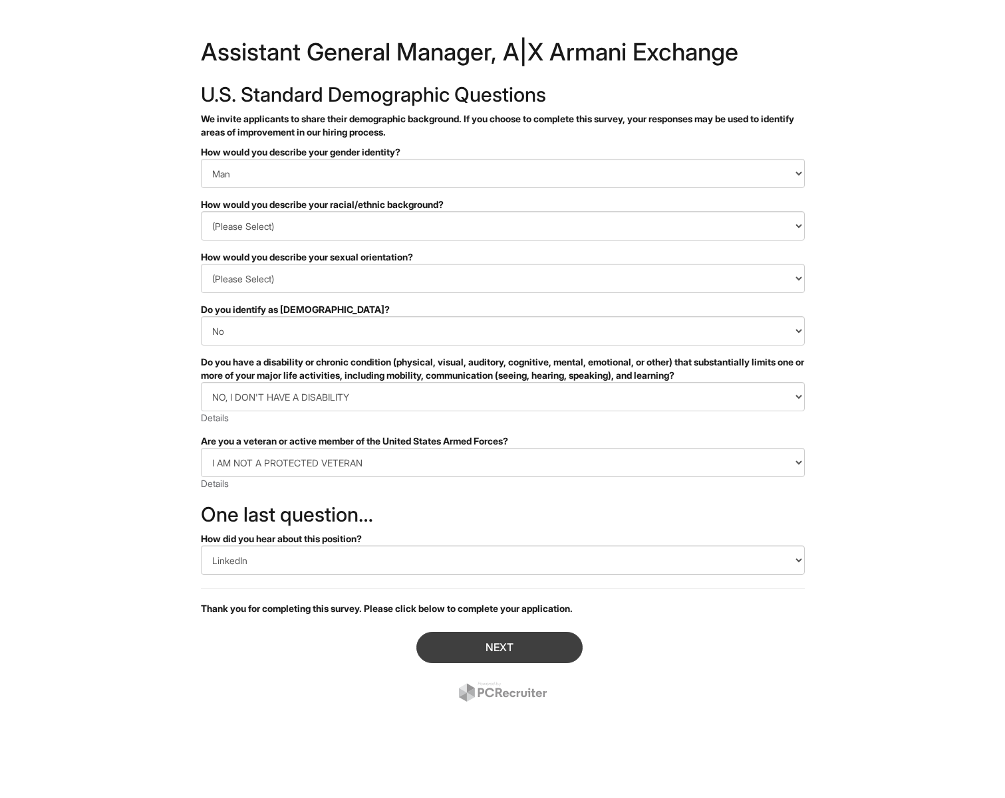
click at [482, 642] on button "Next" at bounding box center [499, 647] width 166 height 31
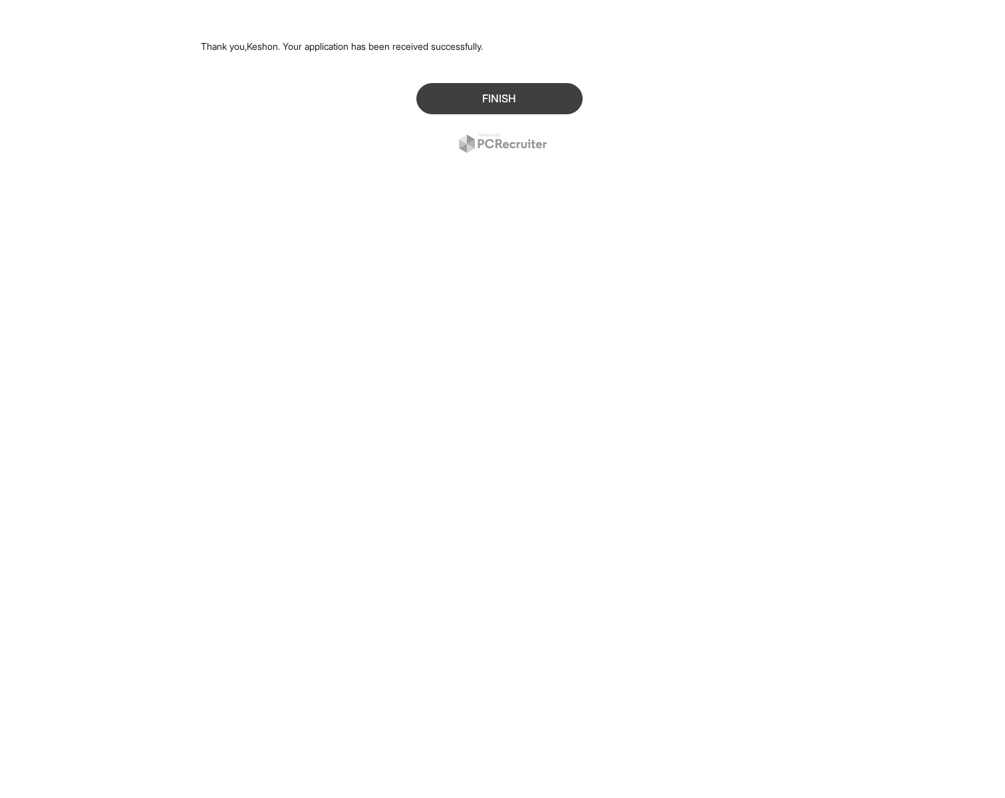
click at [461, 93] on button "Finish" at bounding box center [499, 98] width 166 height 31
